Goal: Task Accomplishment & Management: Use online tool/utility

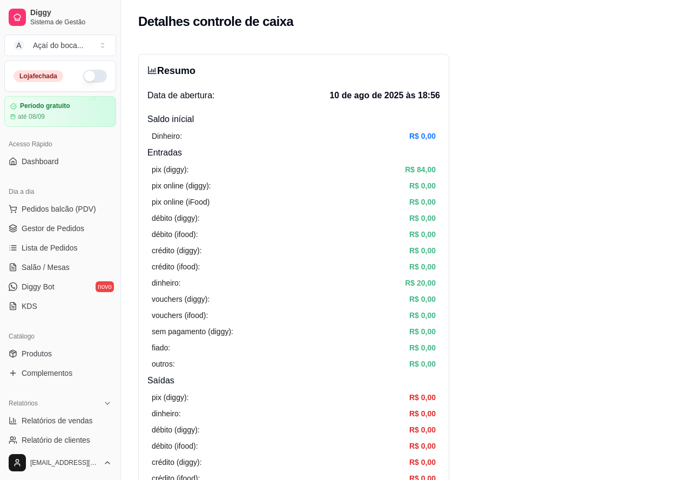
click at [96, 79] on button "button" at bounding box center [95, 76] width 24 height 13
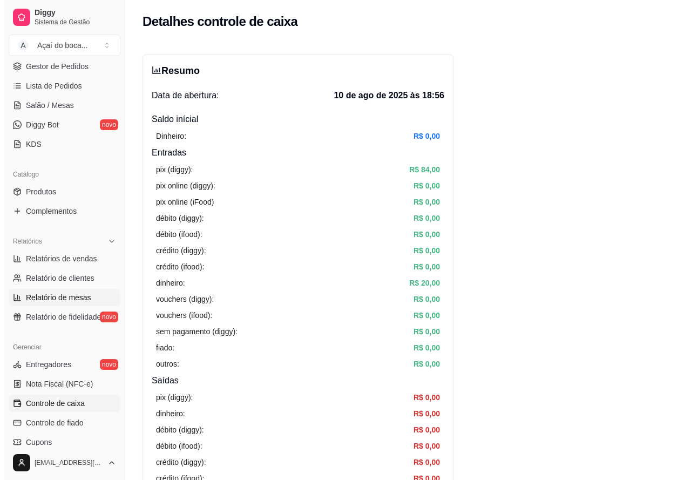
scroll to position [216, 0]
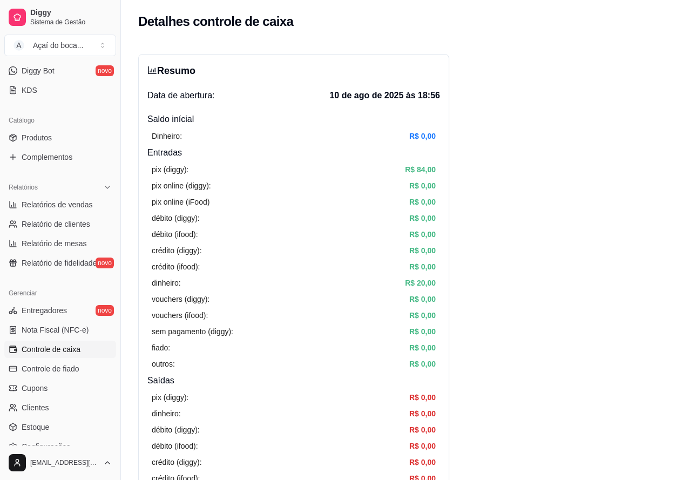
click at [79, 352] on span "Controle de caixa" at bounding box center [51, 349] width 59 height 11
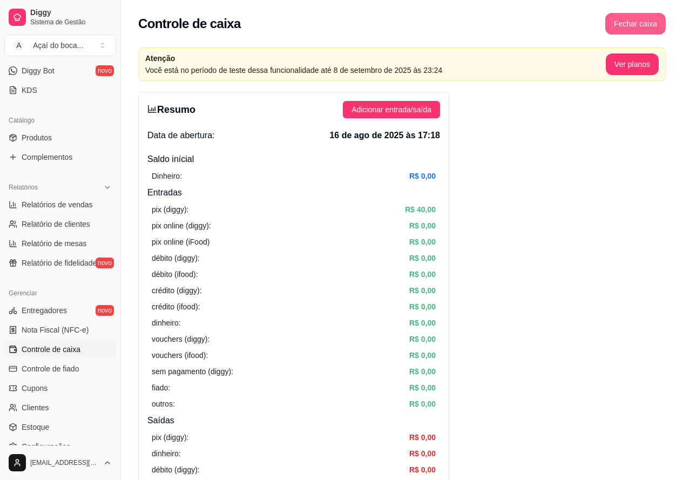
click at [627, 33] on button "Fechar caixa" at bounding box center [636, 24] width 60 height 22
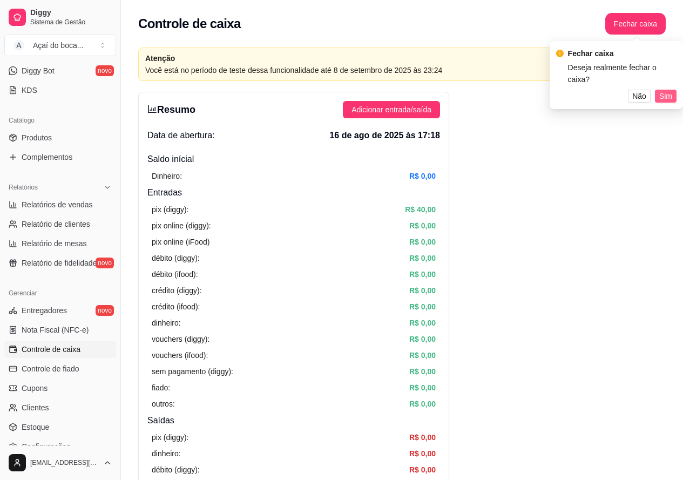
click at [667, 90] on span "Sim" at bounding box center [666, 96] width 13 height 12
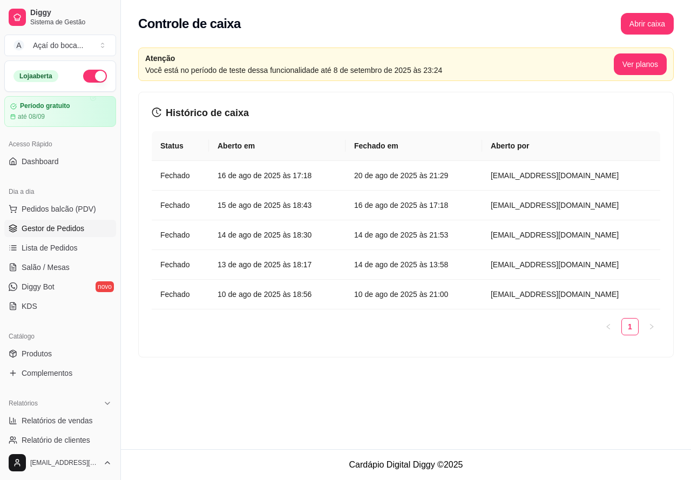
click at [62, 233] on span "Gestor de Pedidos" at bounding box center [53, 228] width 63 height 11
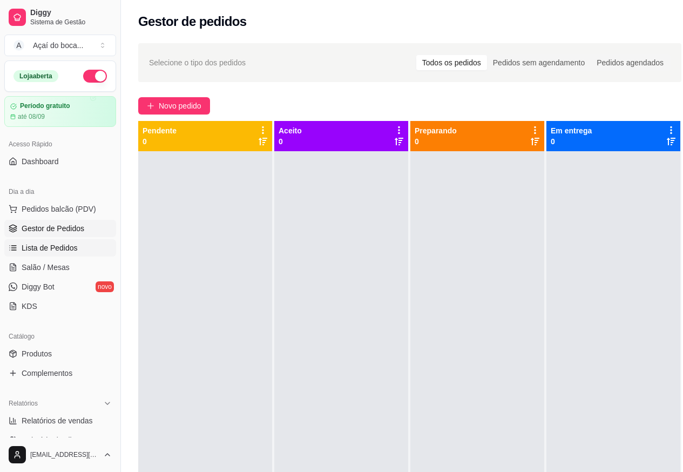
click at [69, 244] on span "Lista de Pedidos" at bounding box center [50, 248] width 56 height 11
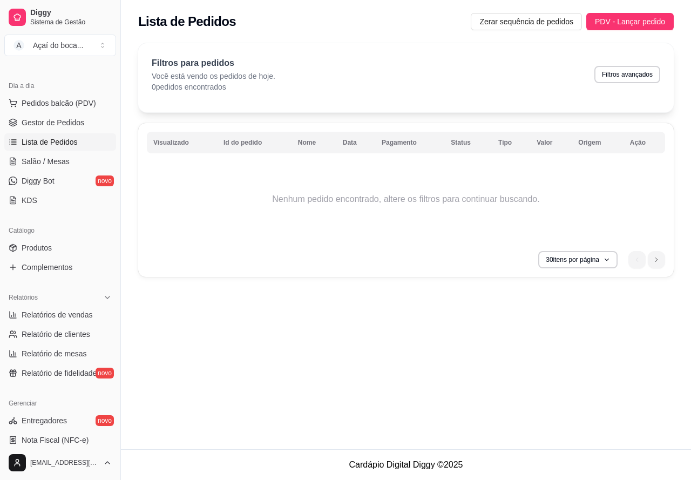
scroll to position [108, 0]
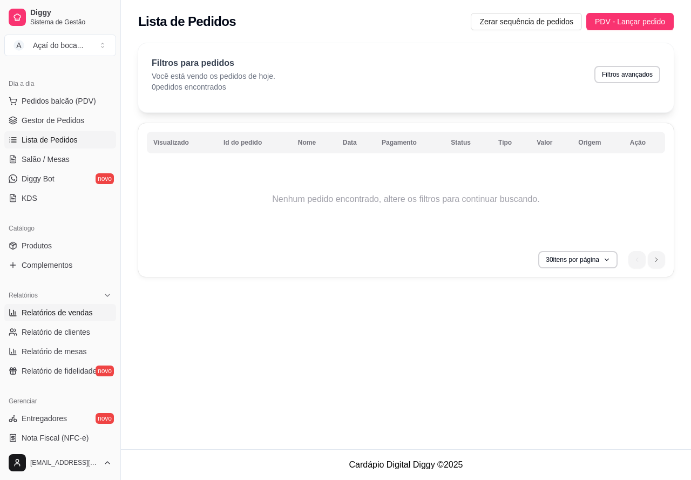
click at [78, 307] on span "Relatórios de vendas" at bounding box center [57, 312] width 71 height 11
select select "ALL"
select select "0"
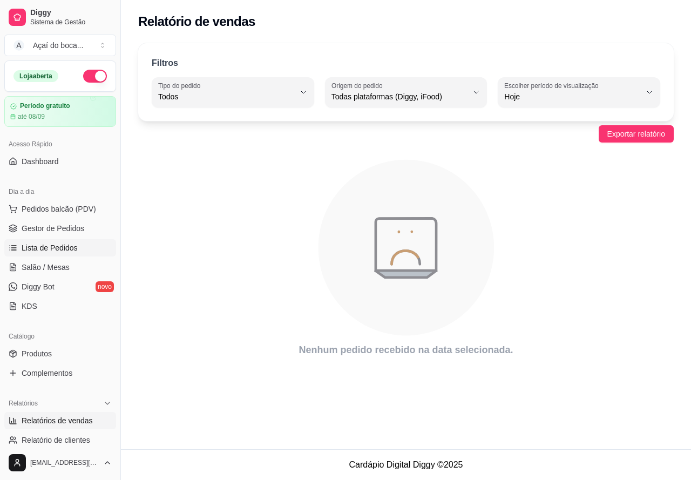
click at [72, 248] on span "Lista de Pedidos" at bounding box center [50, 248] width 56 height 11
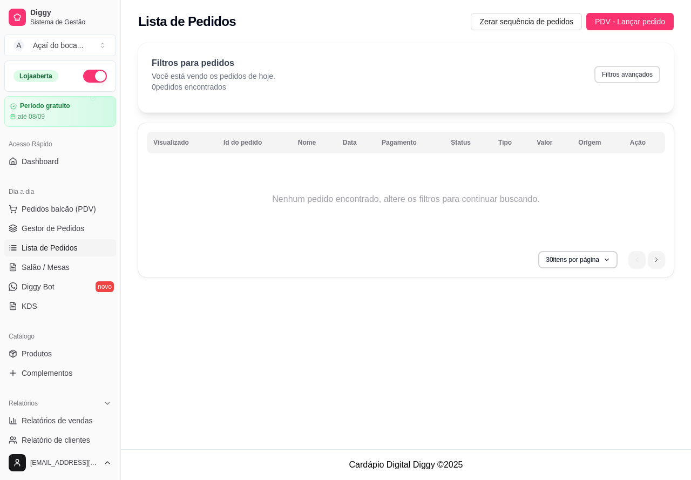
click at [616, 81] on button "Filtros avançados" at bounding box center [628, 74] width 66 height 17
select select "0"
click at [568, 267] on button "30 itens por página" at bounding box center [578, 259] width 79 height 17
click at [352, 237] on td "Nenhum pedido encontrado, altere os filtros para continuar buscando." at bounding box center [406, 199] width 519 height 86
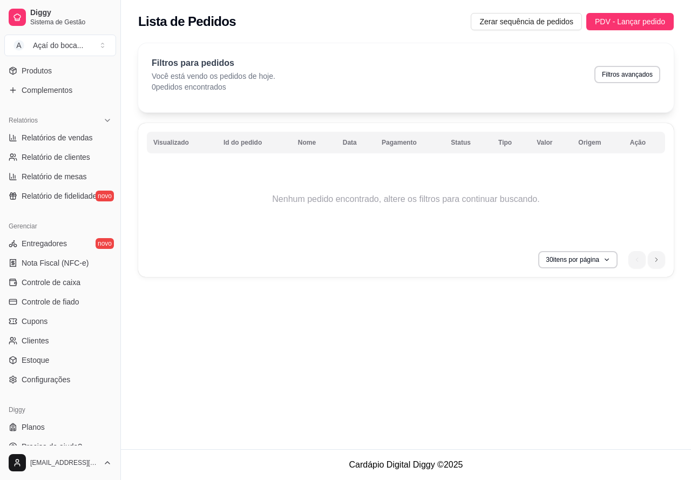
scroll to position [297, 0]
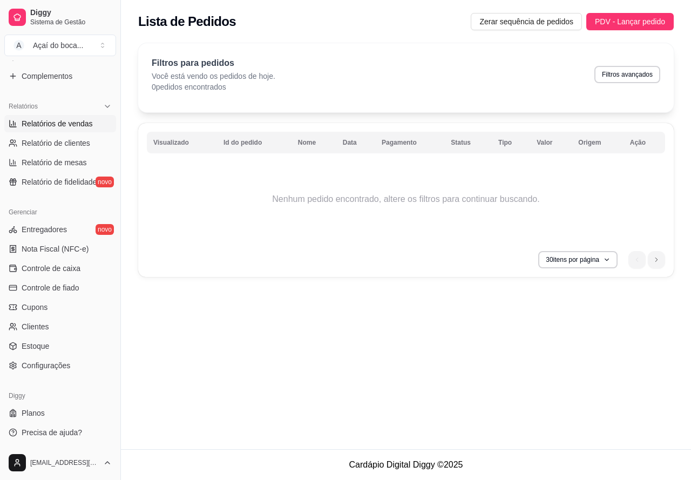
click at [84, 127] on span "Relatórios de vendas" at bounding box center [57, 123] width 71 height 11
select select "ALL"
select select "0"
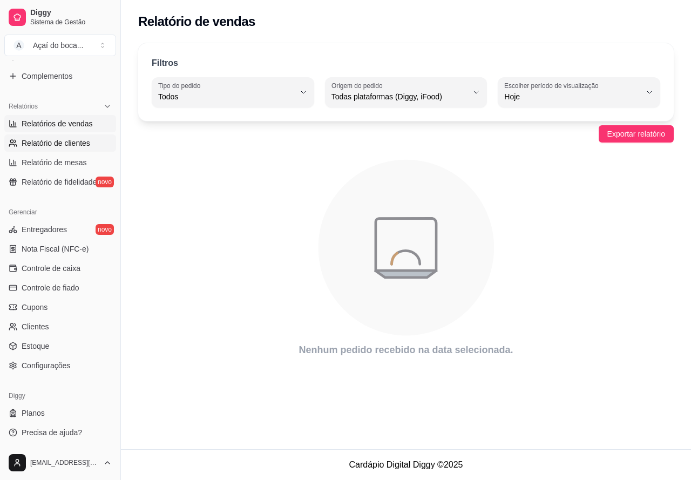
click at [82, 141] on span "Relatório de clientes" at bounding box center [56, 143] width 69 height 11
select select "30"
select select "HIGHEST_TOTAL_SPENT_WITH_ORDERS"
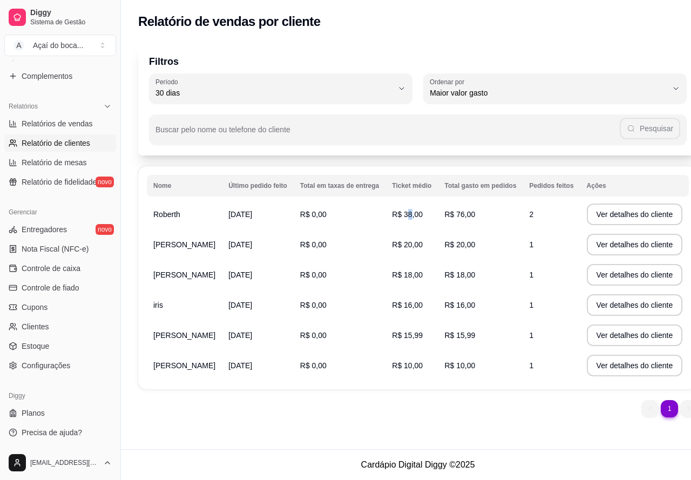
click at [392, 219] on span "R$ 38,00" at bounding box center [407, 214] width 31 height 9
click at [587, 217] on button "Ver detalhes do cliente" at bounding box center [635, 215] width 96 height 22
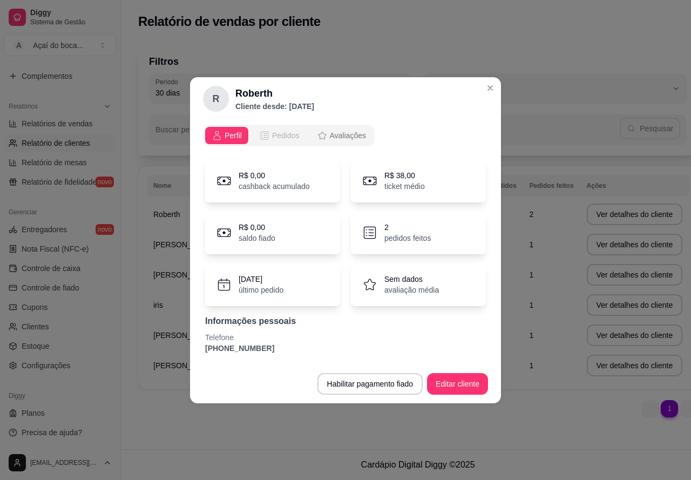
click at [283, 138] on span "Pedidos" at bounding box center [286, 135] width 28 height 11
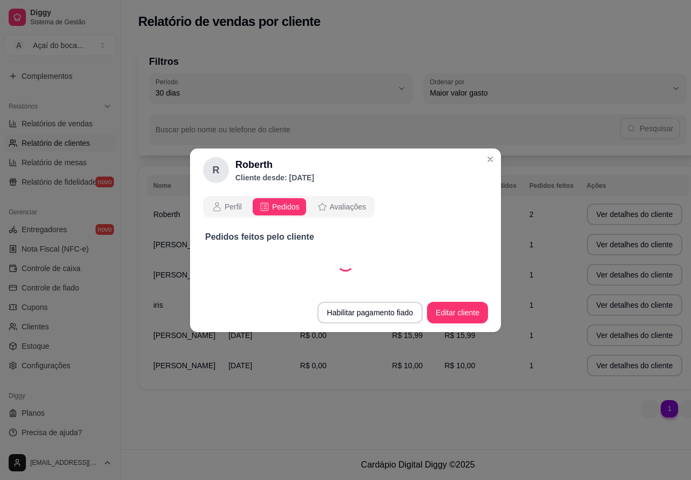
select select "30"
select select "ALL"
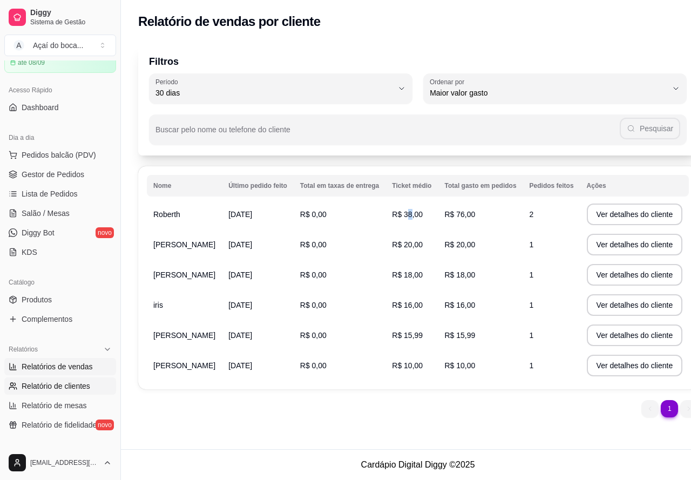
scroll to position [108, 0]
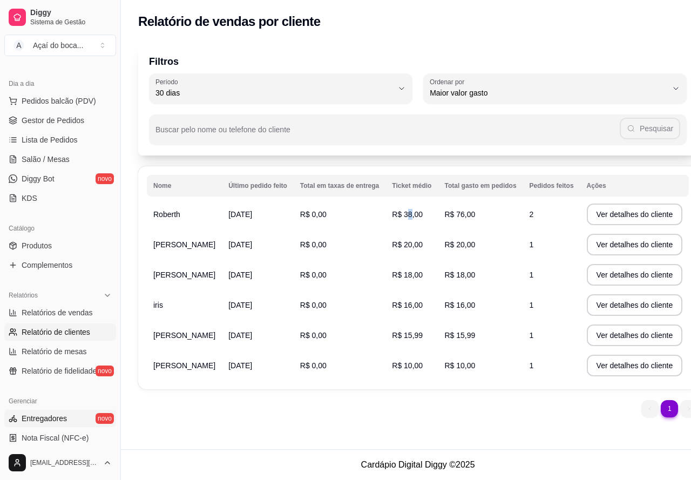
click at [66, 416] on link "Entregadores novo" at bounding box center [60, 418] width 112 height 17
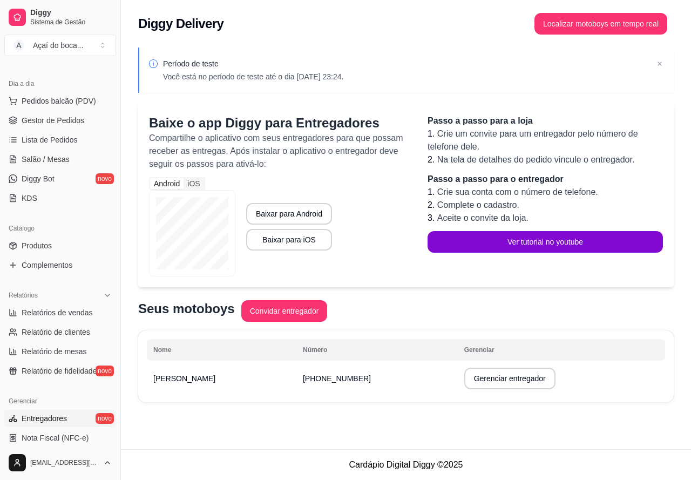
click at [345, 380] on td "[PHONE_NUMBER]" at bounding box center [378, 379] width 162 height 30
click at [466, 378] on button "Gerenciar entregador" at bounding box center [510, 378] width 89 height 21
select select "30"
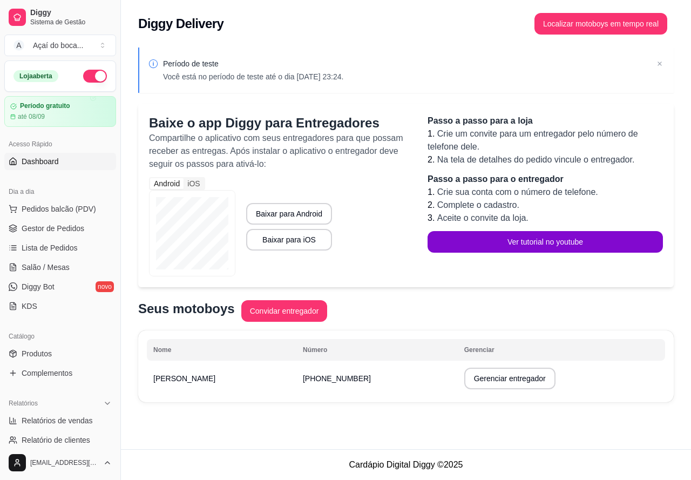
click at [70, 163] on link "Dashboard" at bounding box center [60, 161] width 112 height 17
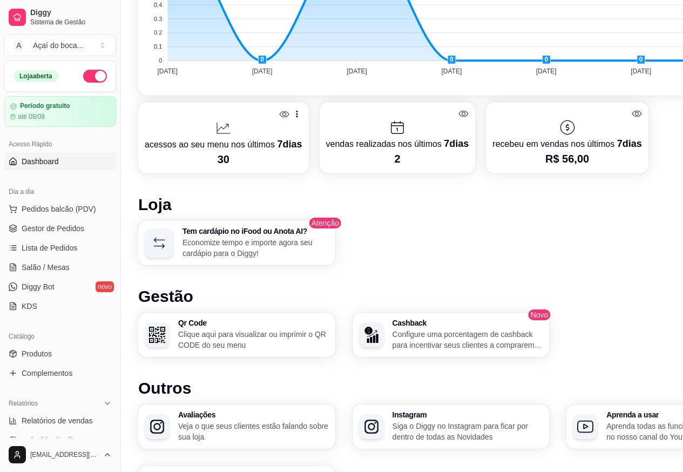
scroll to position [236, 0]
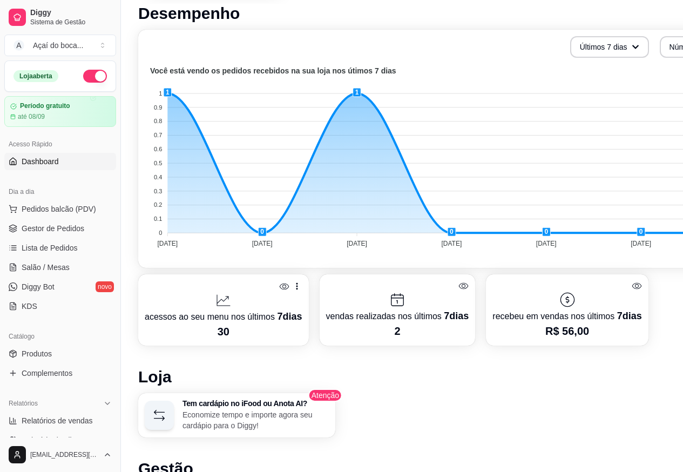
click at [536, 300] on div at bounding box center [567, 299] width 149 height 17
click at [77, 223] on link "Gestor de Pedidos" at bounding box center [60, 228] width 112 height 17
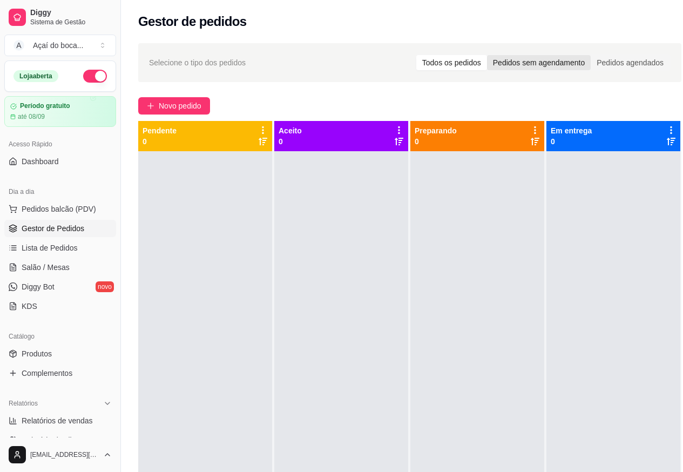
click at [573, 68] on div "Pedidos sem agendamento" at bounding box center [539, 62] width 104 height 15
click at [487, 55] on input "Pedidos sem agendamento" at bounding box center [487, 55] width 0 height 0
click at [633, 63] on div "Pedidos agendados" at bounding box center [630, 62] width 79 height 15
click at [591, 55] on input "Pedidos agendados" at bounding box center [591, 55] width 0 height 0
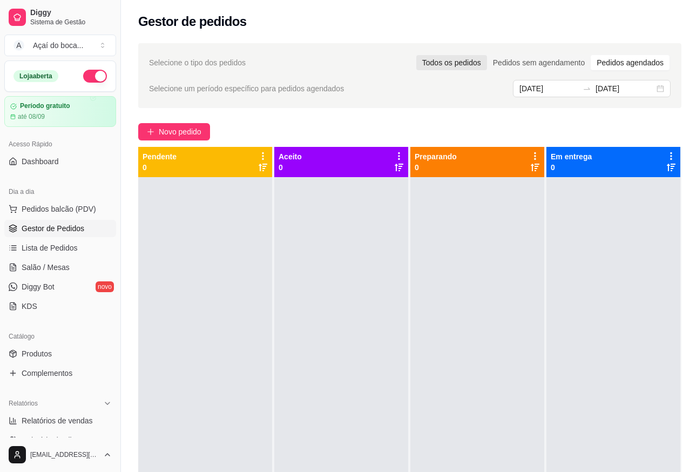
click at [466, 67] on div "Todos os pedidos" at bounding box center [451, 62] width 71 height 15
click at [416, 55] on input "Todos os pedidos" at bounding box center [416, 55] width 0 height 0
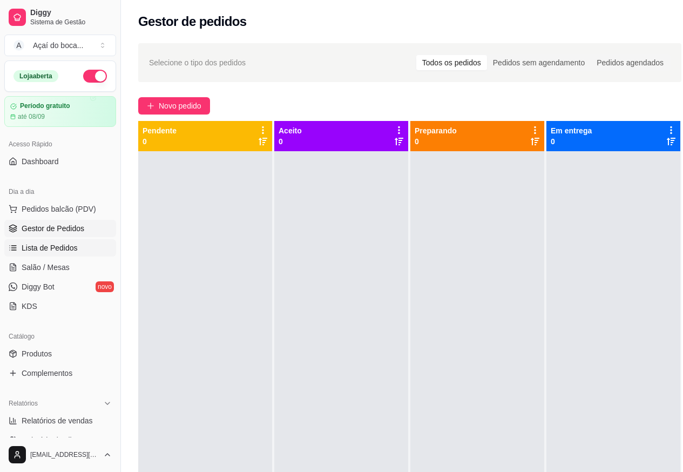
click at [58, 248] on span "Lista de Pedidos" at bounding box center [50, 248] width 56 height 11
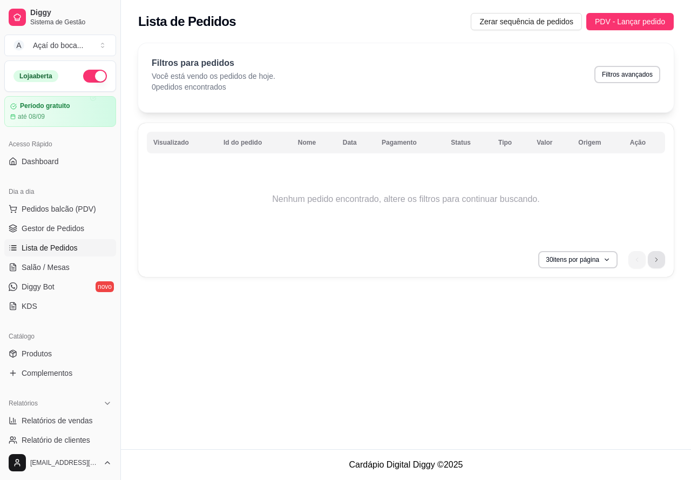
click at [660, 259] on icon "next page button" at bounding box center [657, 260] width 6 height 6
click at [660, 258] on ul "0" at bounding box center [647, 259] width 37 height 17
click at [631, 253] on li "previous page button" at bounding box center [637, 259] width 17 height 17
click at [600, 254] on button "30 itens por página" at bounding box center [578, 259] width 79 height 17
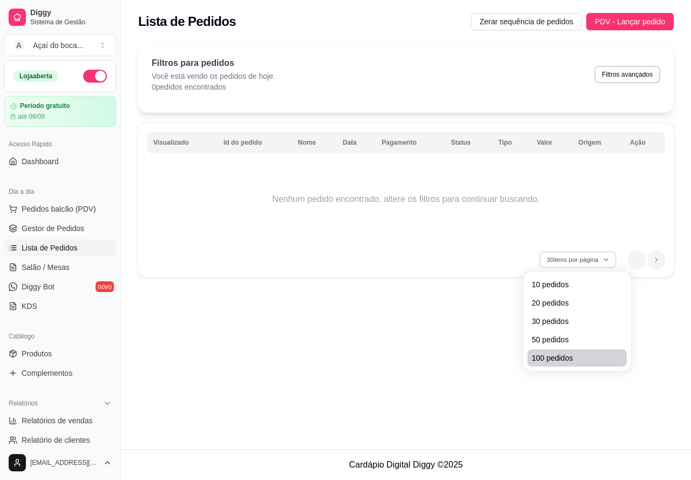
click at [540, 364] on li "100 pedidos" at bounding box center [577, 357] width 99 height 17
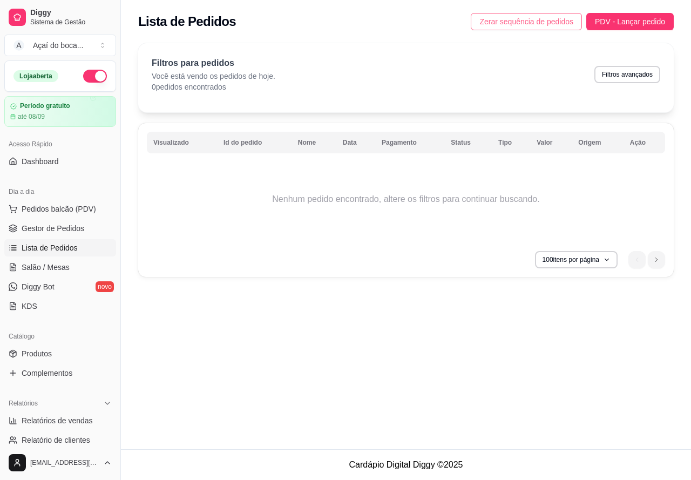
click at [550, 23] on span "Zerar sequência de pedidos" at bounding box center [527, 22] width 94 height 12
click at [622, 76] on button "Filtros avançados" at bounding box center [628, 74] width 66 height 17
select select "0"
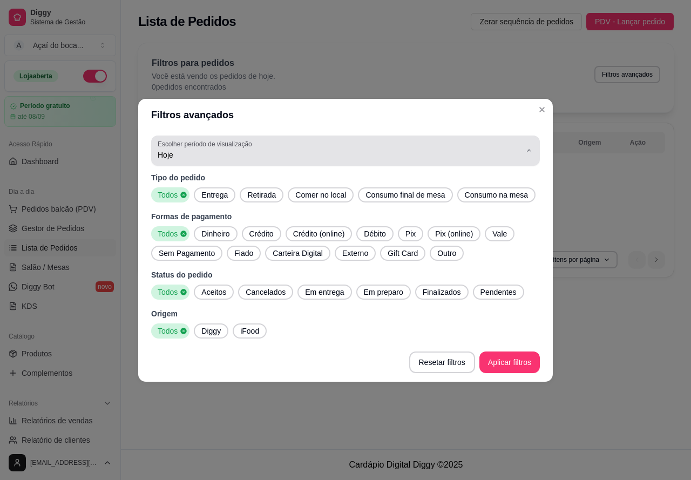
click at [531, 154] on icon "button" at bounding box center [529, 150] width 9 height 9
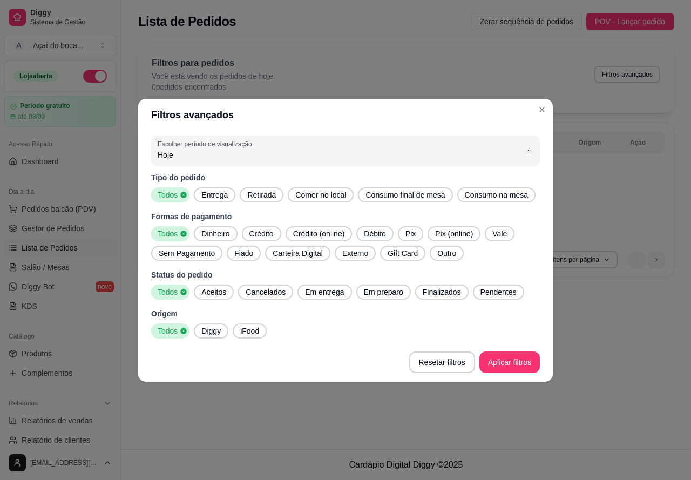
click at [205, 273] on span "45 dias" at bounding box center [340, 269] width 346 height 10
type input "45"
select select "45"
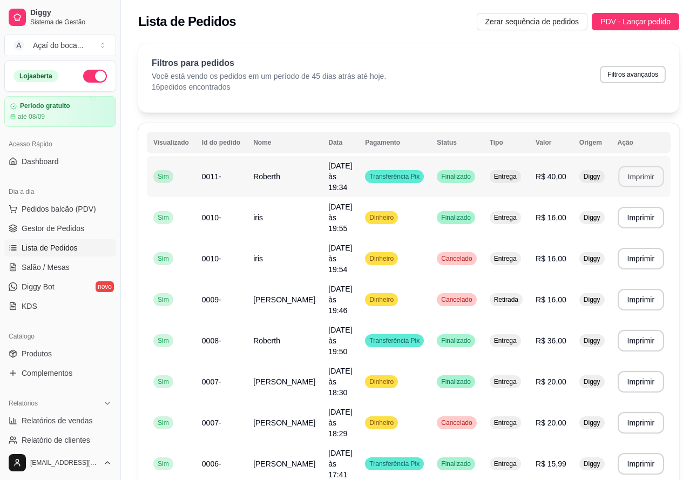
click at [622, 166] on button "Imprimir" at bounding box center [641, 176] width 45 height 21
